Goal: Find specific page/section: Find specific page/section

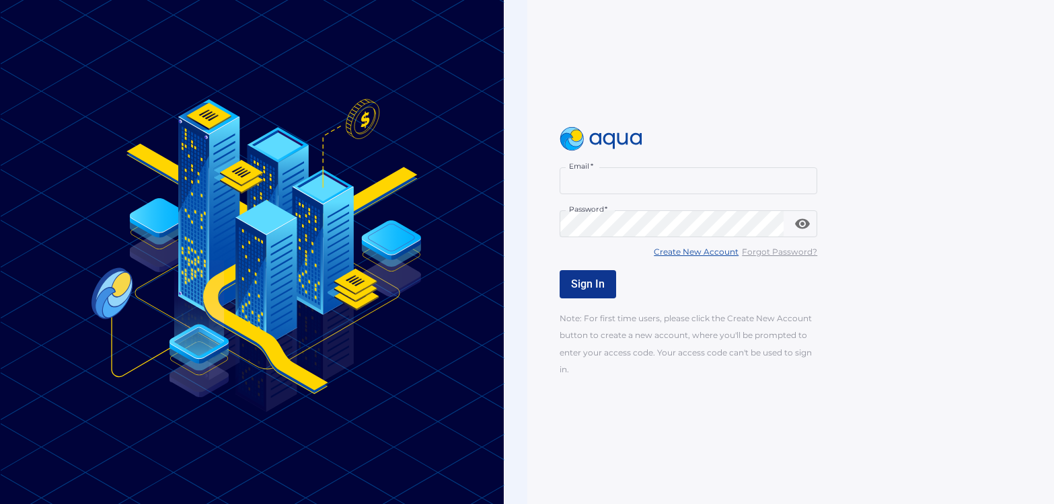
type input "**********"
click at [576, 276] on button "Sign In" at bounding box center [588, 284] width 56 height 28
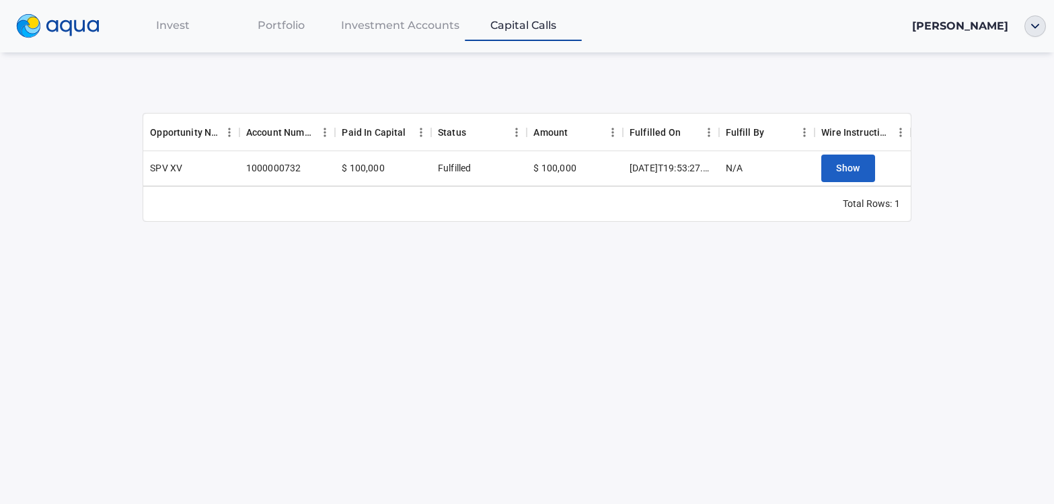
click at [295, 24] on span "Portfolio" at bounding box center [281, 25] width 47 height 13
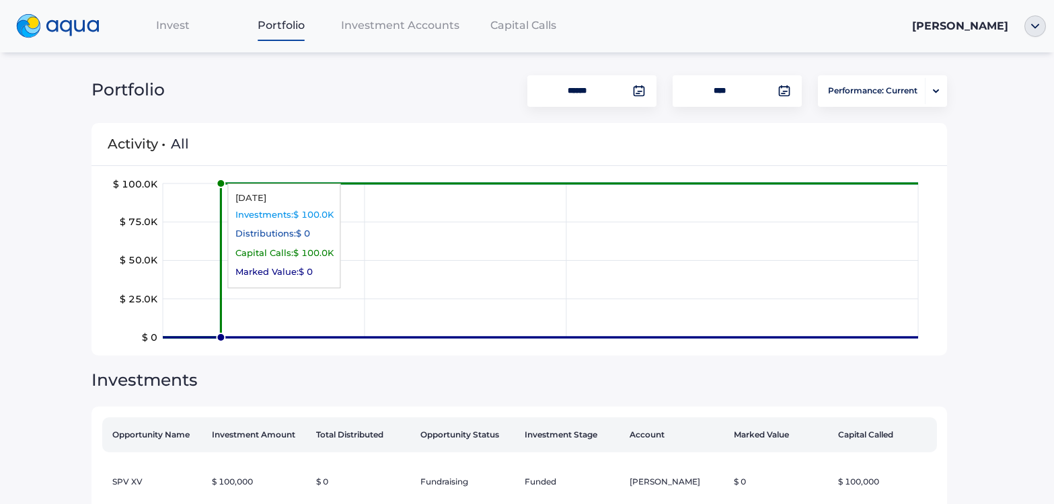
scroll to position [39, 0]
